Goal: Information Seeking & Learning: Learn about a topic

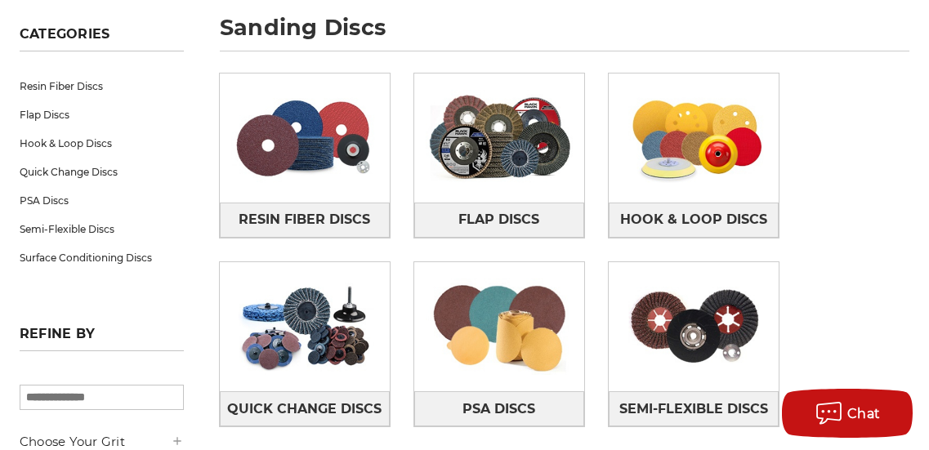
scroll to position [241, 0]
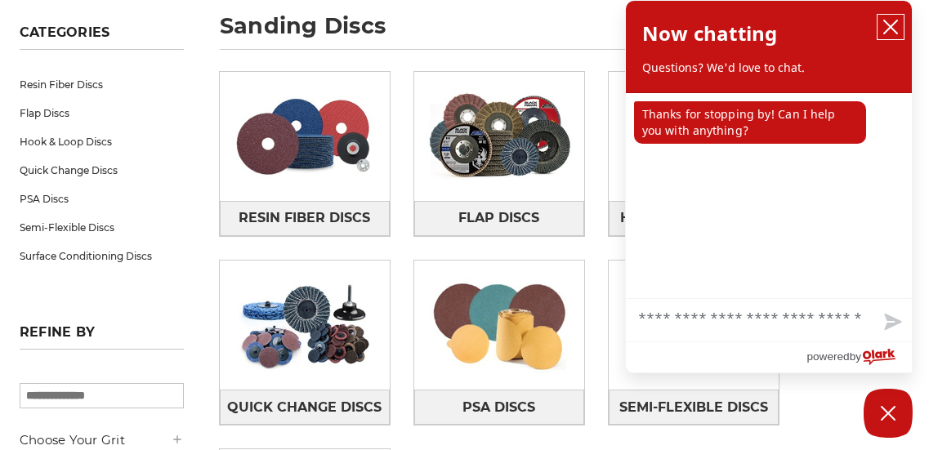
click at [891, 25] on icon "close chatbox" at bounding box center [891, 27] width 16 height 16
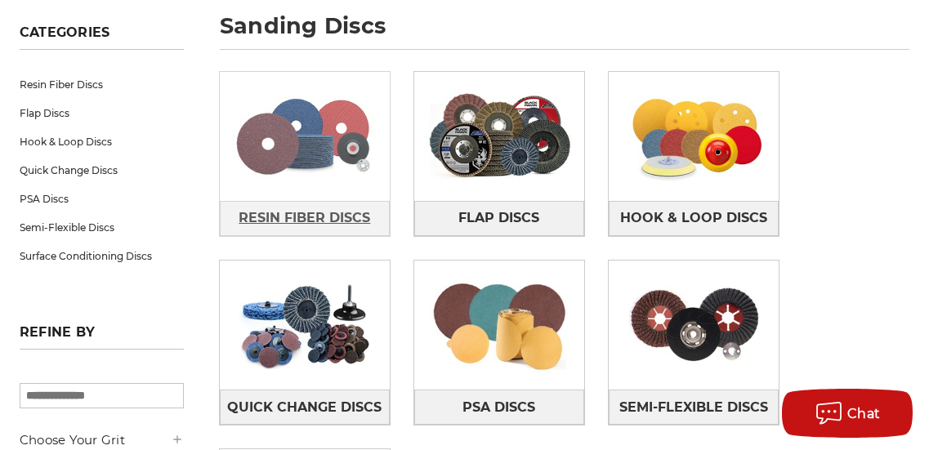
click at [351, 220] on span "Resin Fiber Discs" at bounding box center [305, 218] width 132 height 28
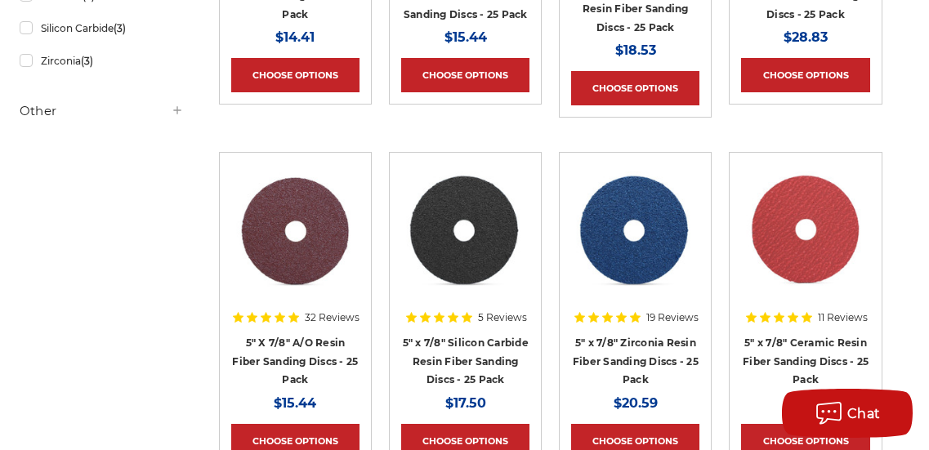
scroll to position [569, 0]
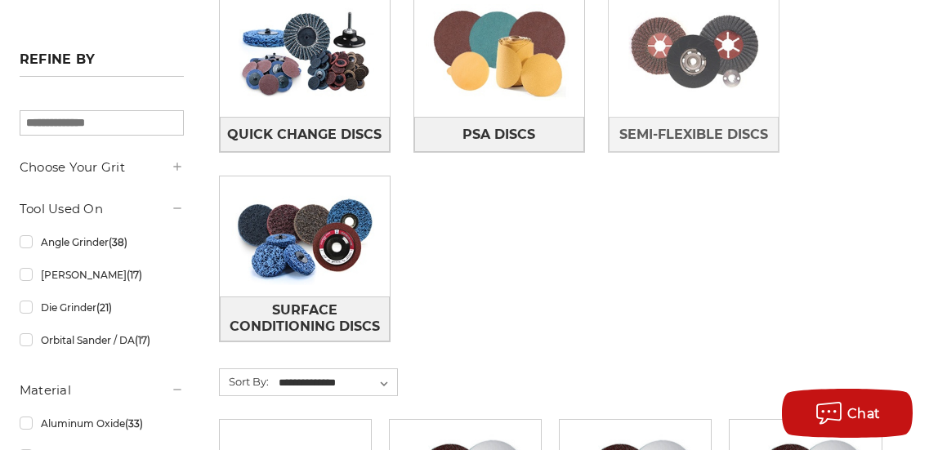
scroll to position [515, 0]
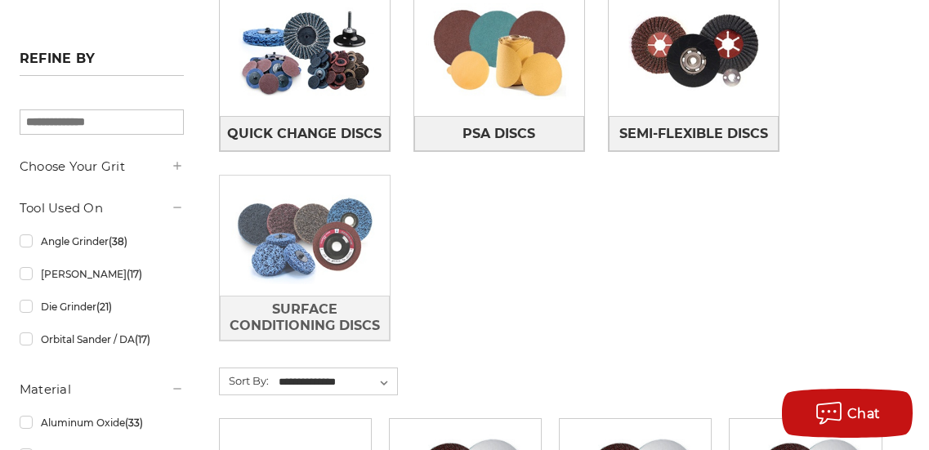
click at [352, 250] on img at bounding box center [305, 235] width 170 height 119
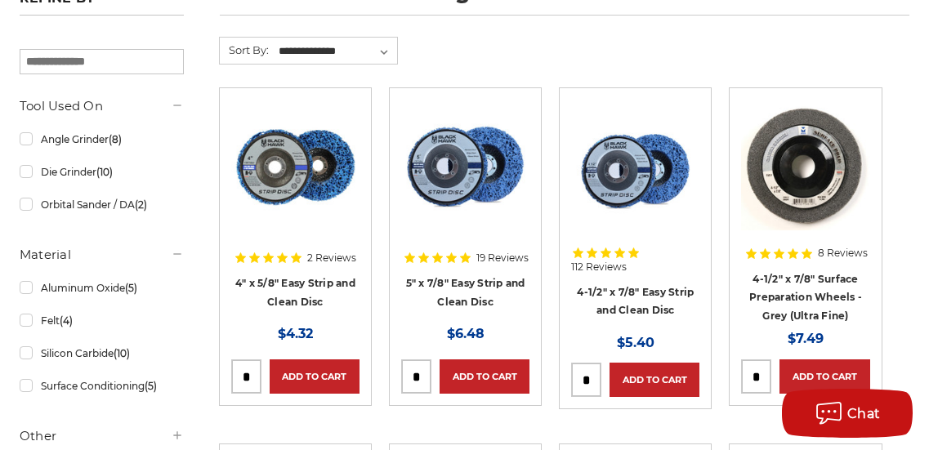
scroll to position [276, 0]
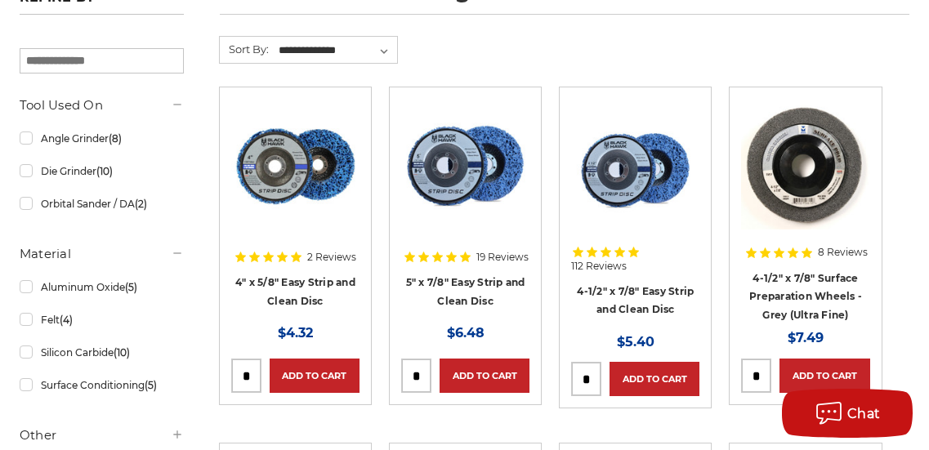
click at [627, 175] on img at bounding box center [635, 169] width 128 height 119
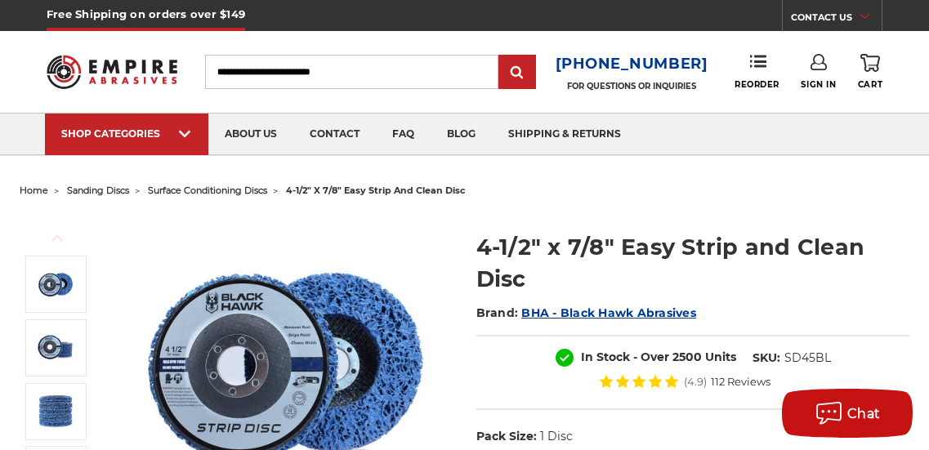
click at [390, 76] on input "Search" at bounding box center [351, 72] width 293 height 34
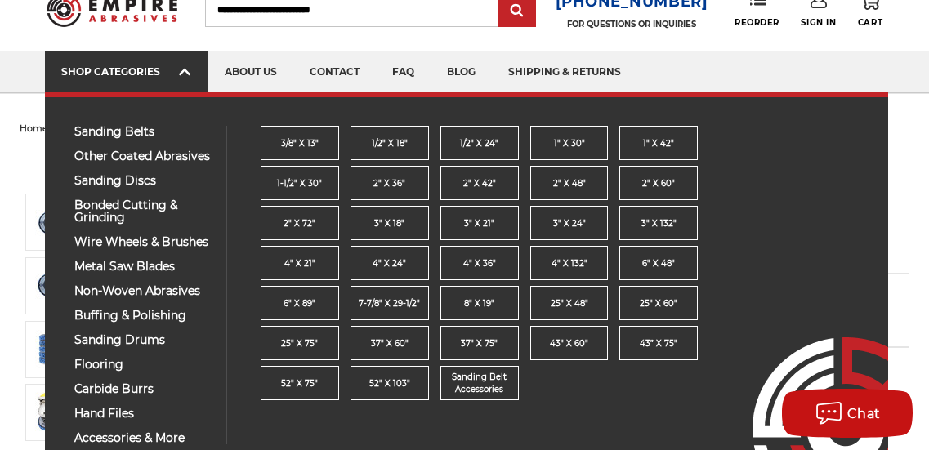
scroll to position [61, 0]
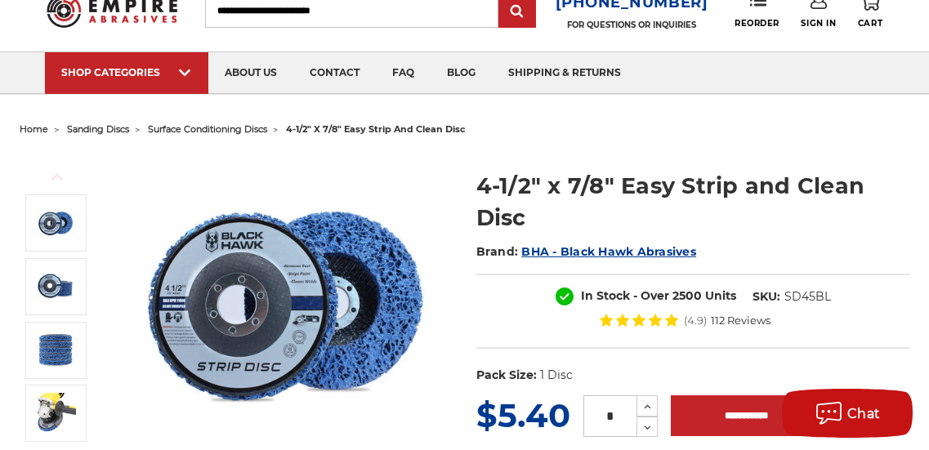
click at [382, 1] on input "Search" at bounding box center [351, 10] width 293 height 34
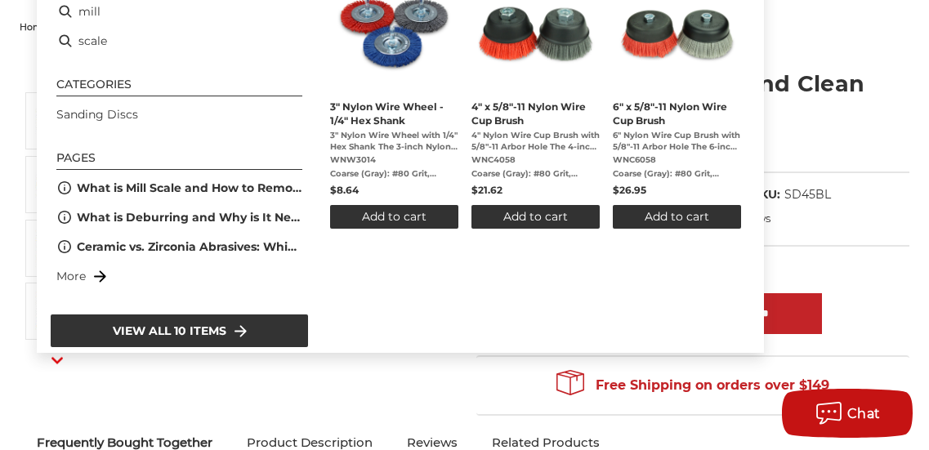
scroll to position [16, 0]
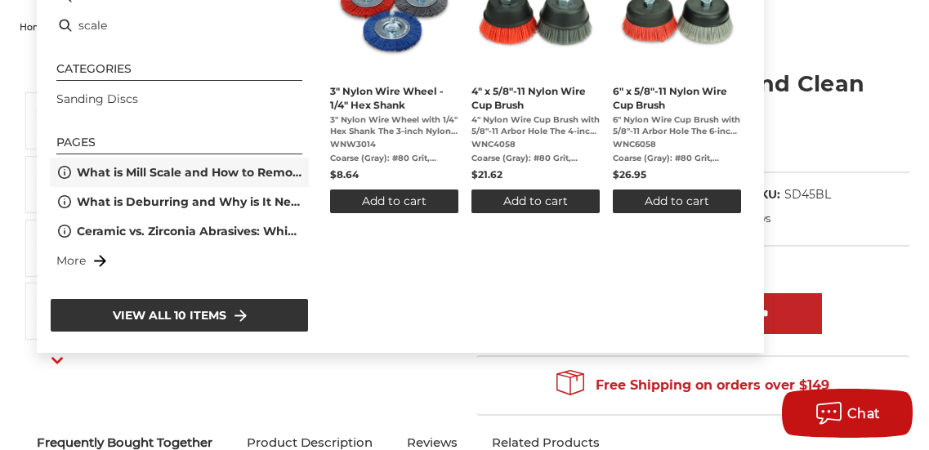
type input "**********"
click at [155, 167] on span "What is Mill Scale and How to Remove It" at bounding box center [190, 172] width 226 height 17
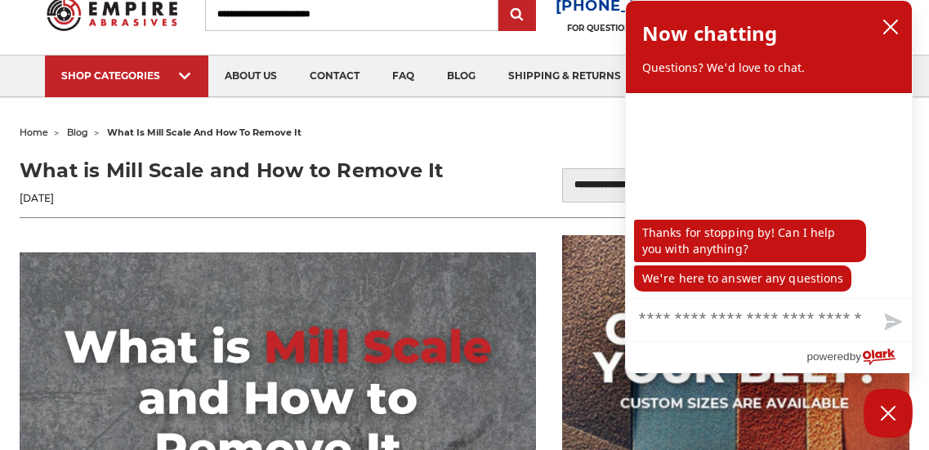
scroll to position [59, 0]
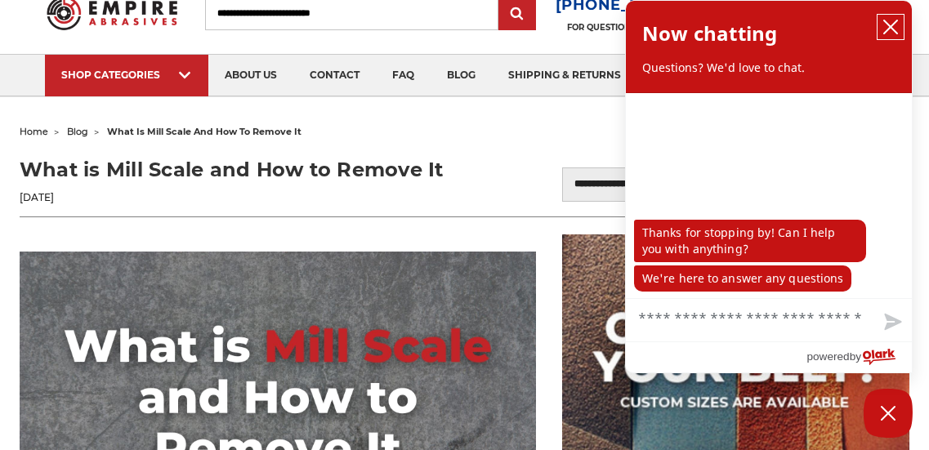
click at [891, 23] on icon "close chatbox" at bounding box center [891, 27] width 16 height 16
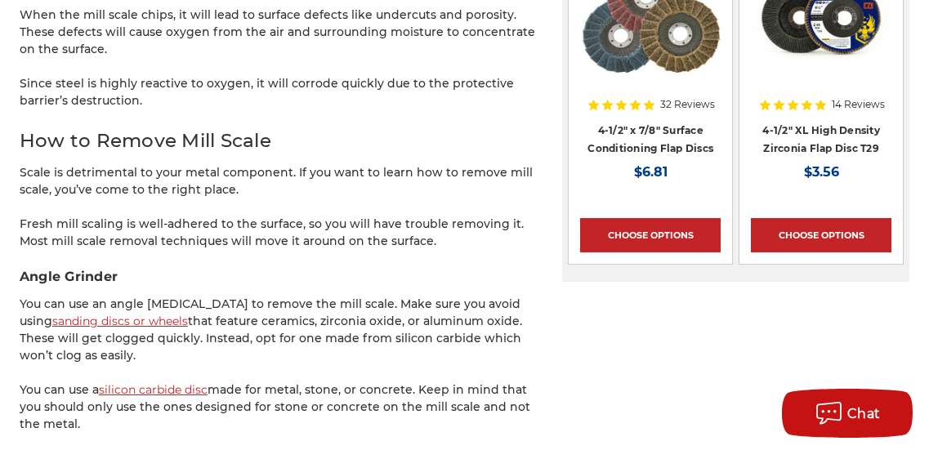
scroll to position [2139, 0]
